Goal: Task Accomplishment & Management: Use online tool/utility

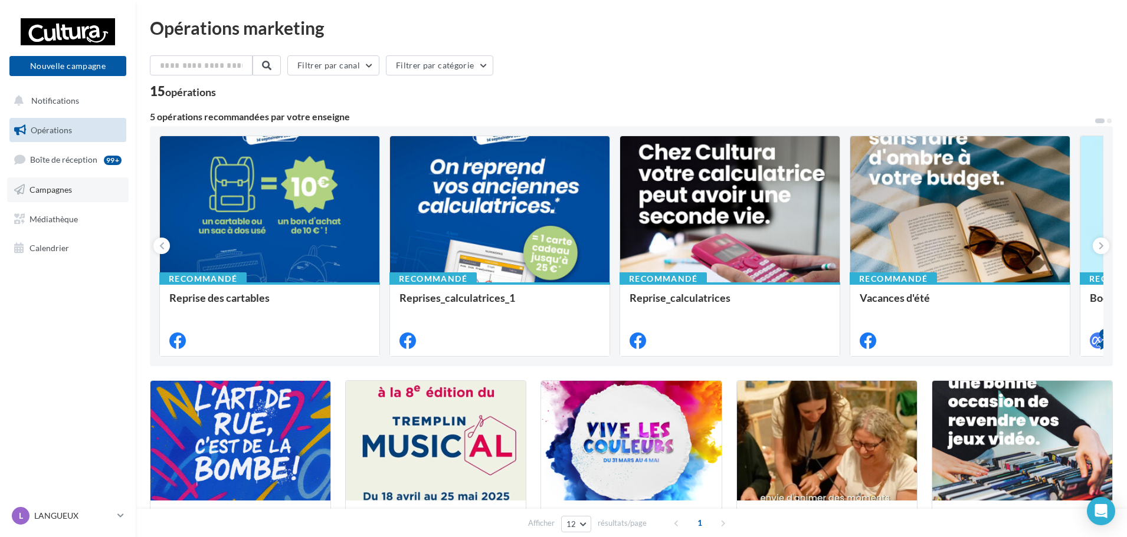
click at [57, 183] on link "Campagnes" at bounding box center [68, 190] width 122 height 25
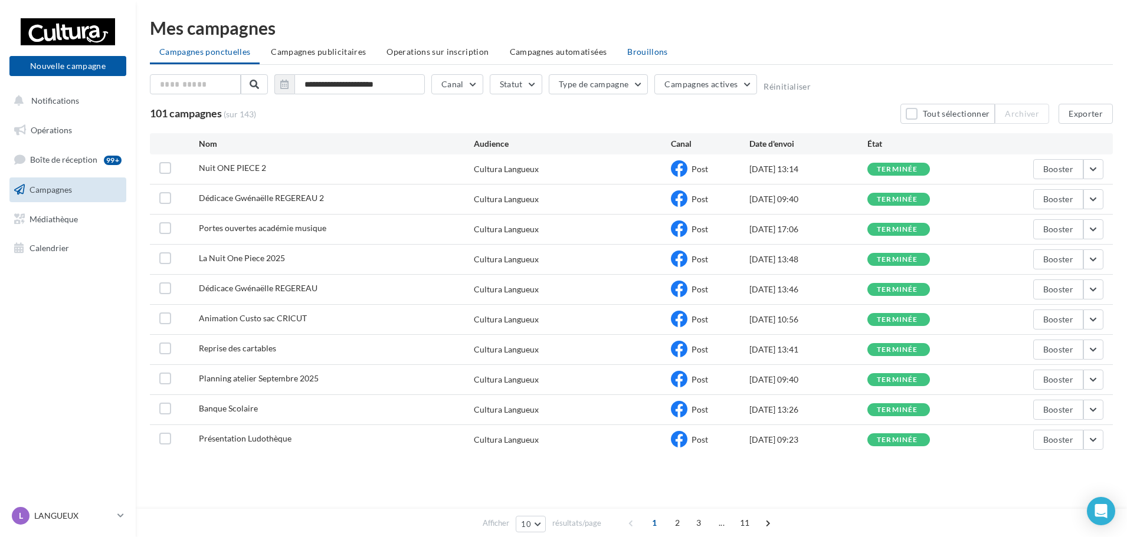
click at [628, 48] on span "Brouillons" at bounding box center [647, 52] width 41 height 10
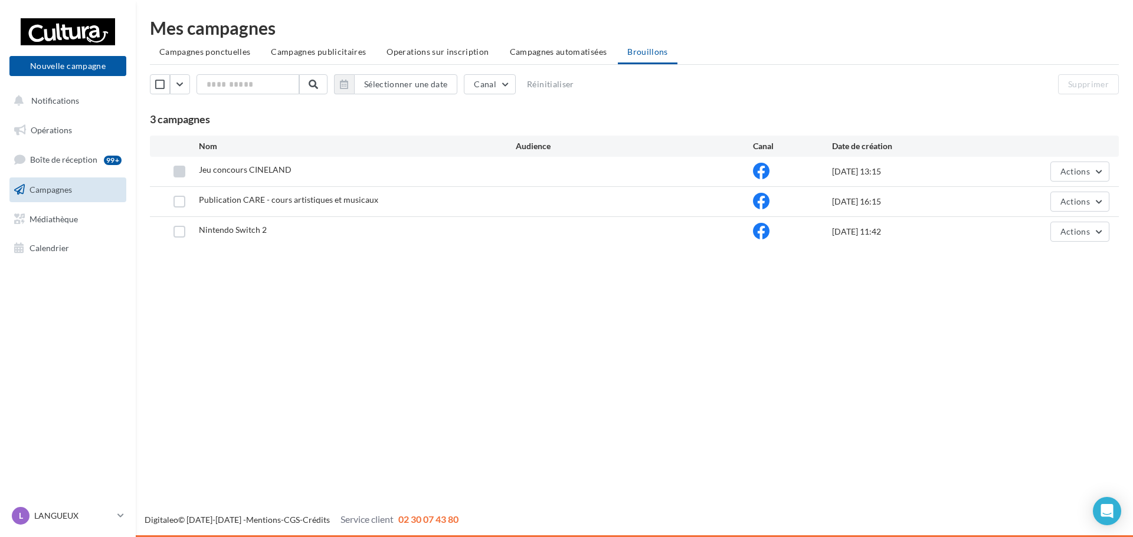
click at [177, 170] on label at bounding box center [179, 172] width 12 height 12
drag, startPoint x: 1072, startPoint y: 173, endPoint x: 1058, endPoint y: 173, distance: 14.2
click at [1073, 173] on span "Actions" at bounding box center [1074, 171] width 29 height 10
click at [1004, 198] on button "Editer" at bounding box center [1050, 199] width 118 height 31
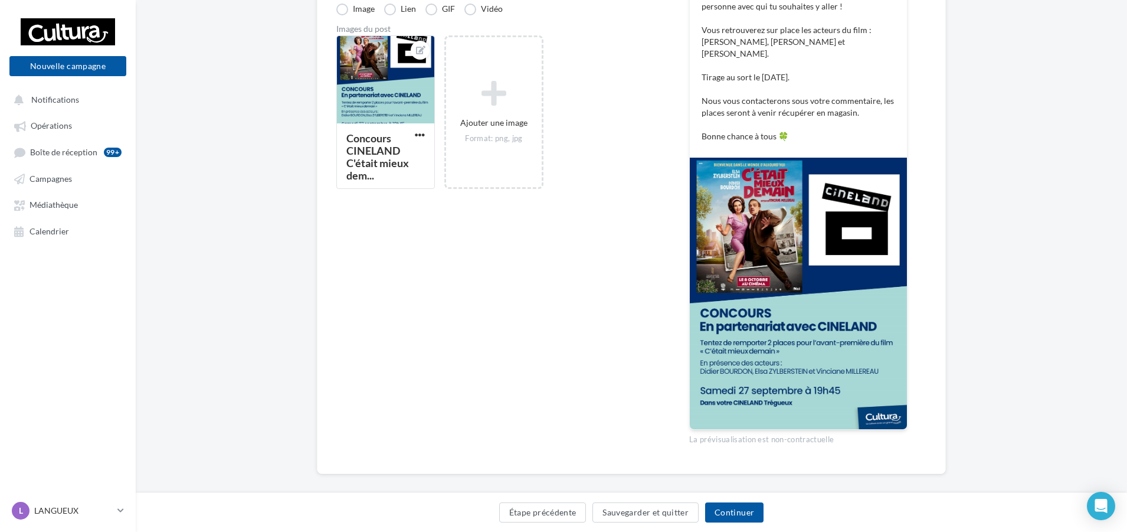
scroll to position [242, 0]
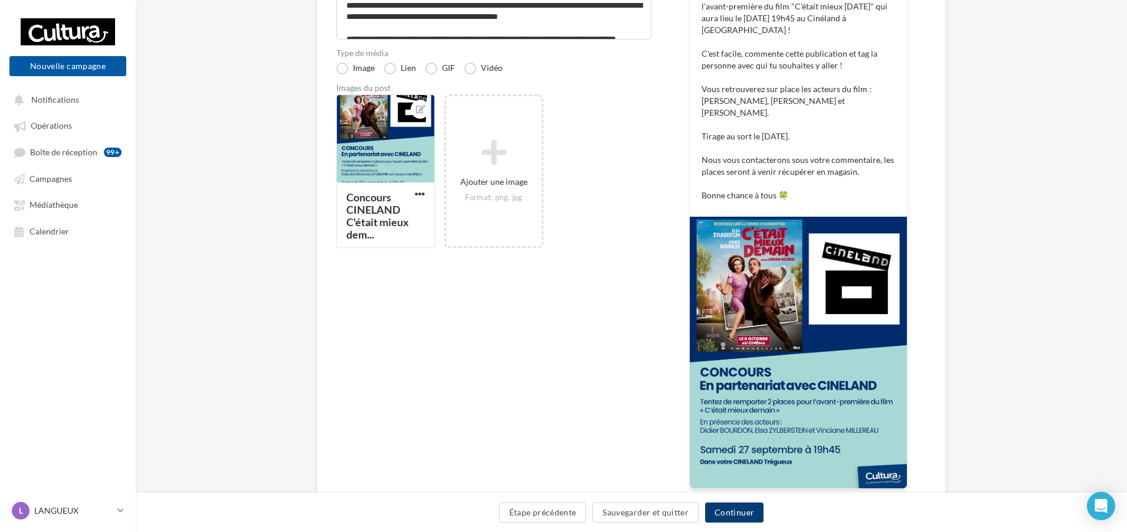
click at [752, 516] on button "Continuer" at bounding box center [734, 512] width 58 height 20
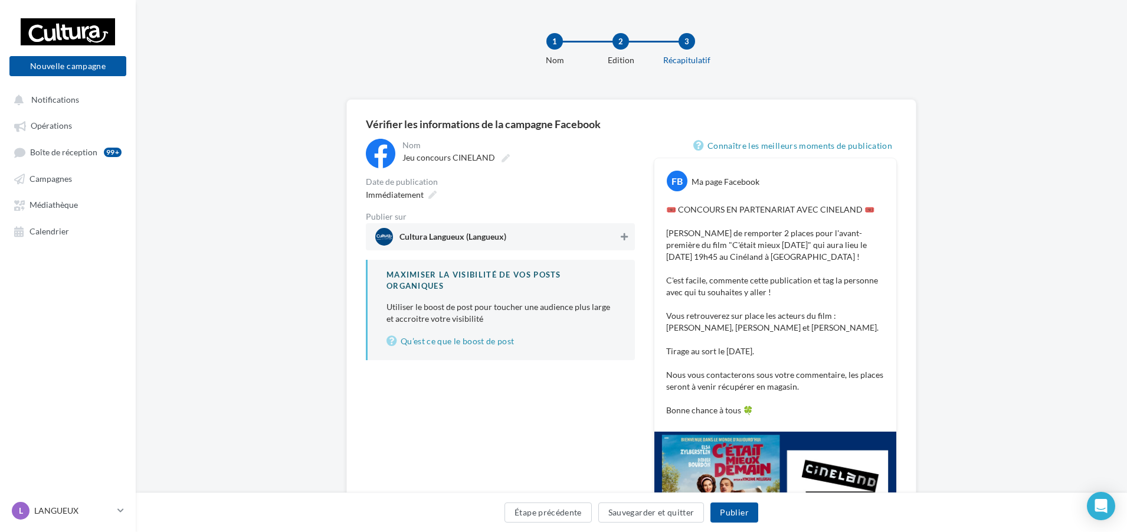
click at [622, 236] on icon at bounding box center [624, 236] width 7 height 8
click at [733, 515] on button "Publier" at bounding box center [733, 512] width 47 height 20
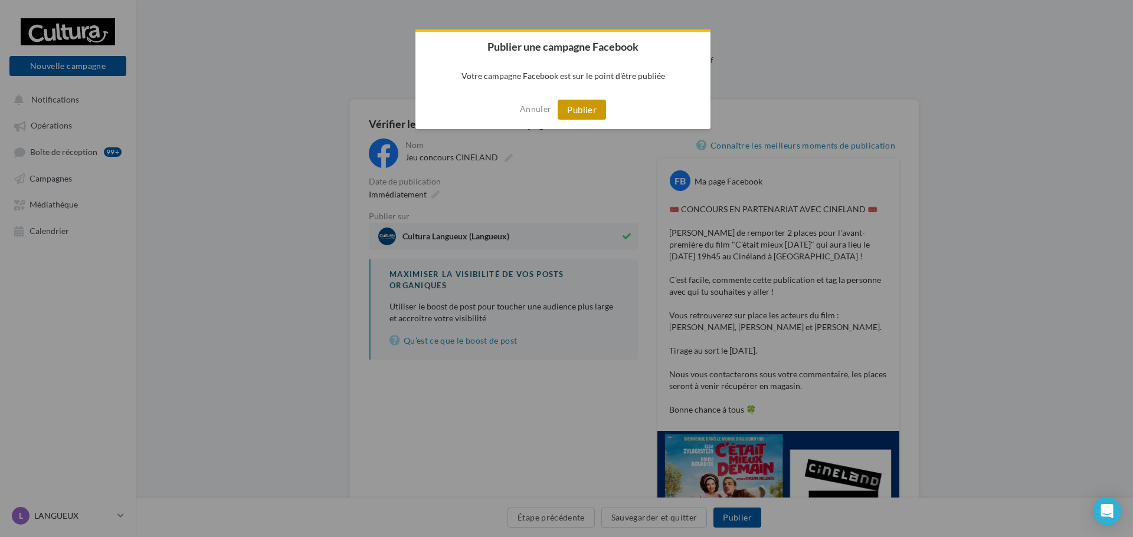
click at [572, 107] on button "Publier" at bounding box center [581, 110] width 48 height 20
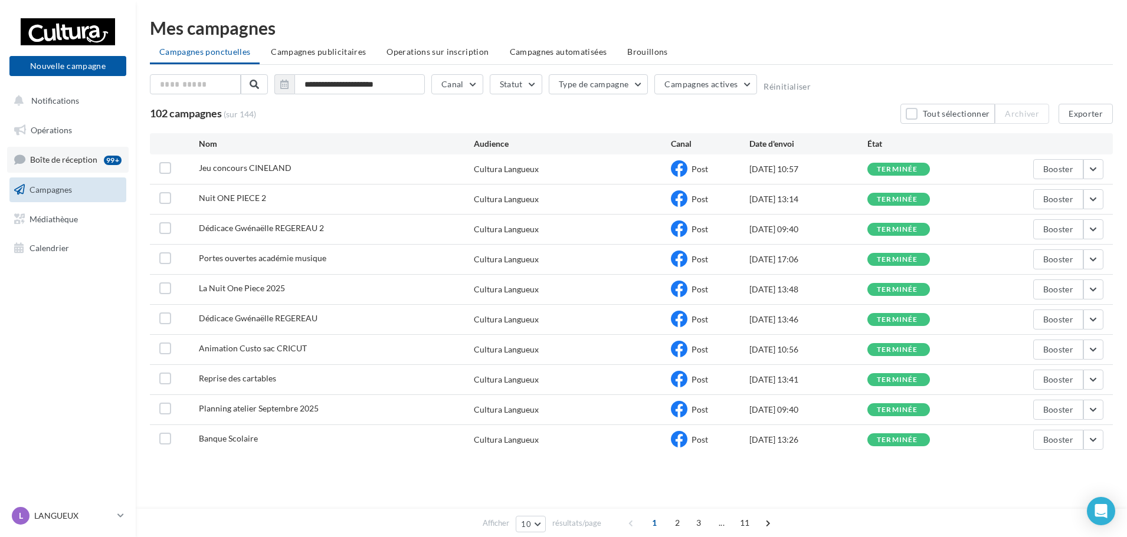
click at [59, 157] on span "Boîte de réception" at bounding box center [63, 160] width 67 height 10
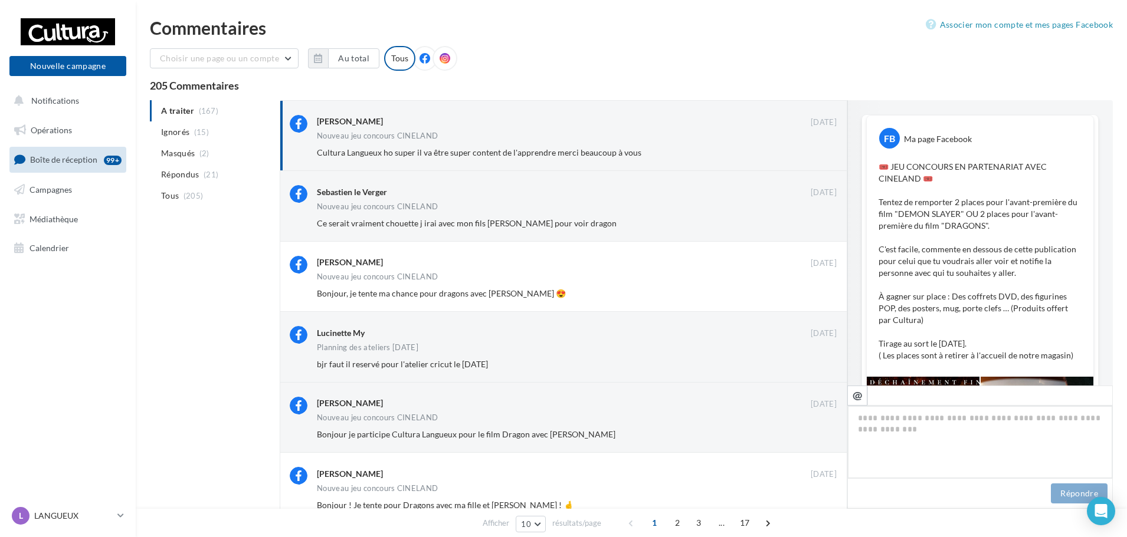
scroll to position [713, 0]
